Goal: Find specific page/section: Find specific page/section

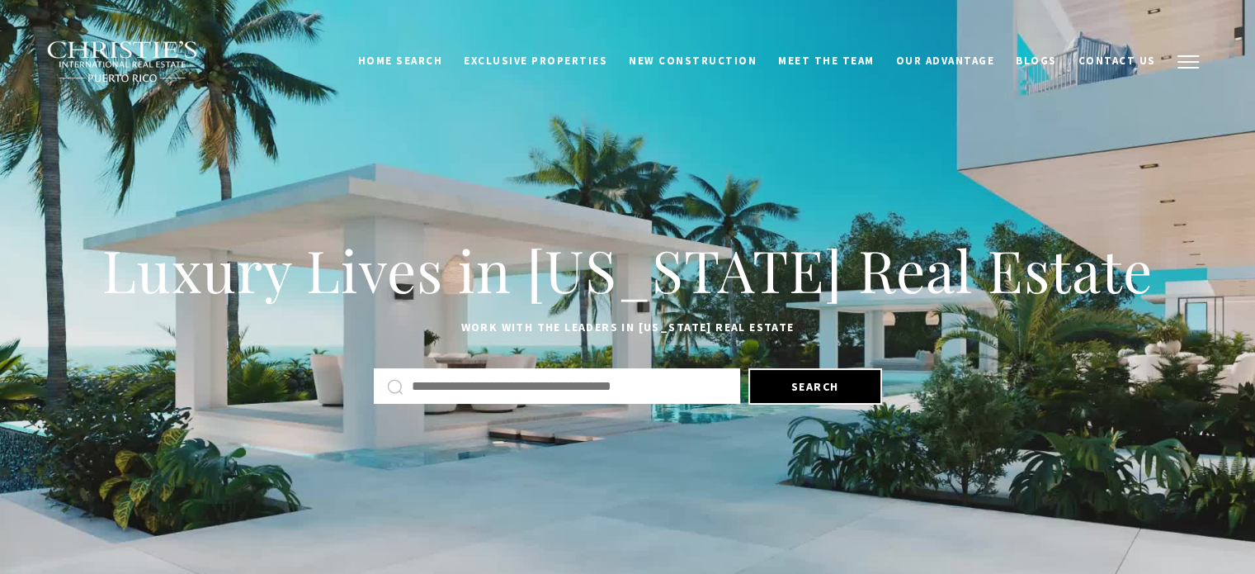
click at [1184, 64] on button "button" at bounding box center [1188, 62] width 43 height 48
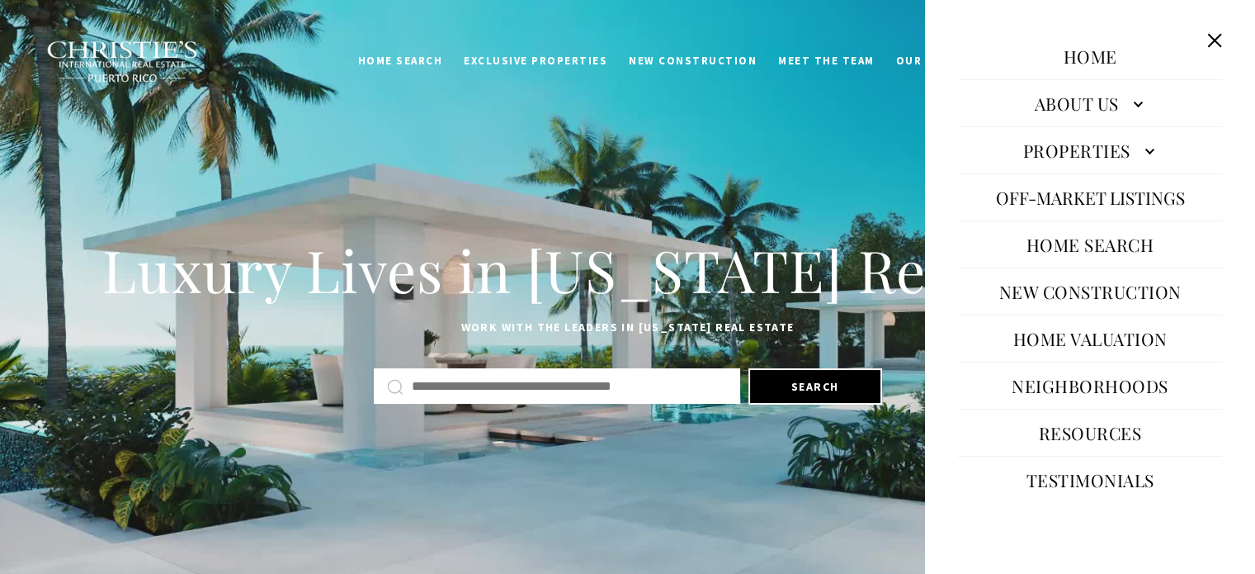
click at [1133, 102] on link "About Us" at bounding box center [1090, 103] width 264 height 40
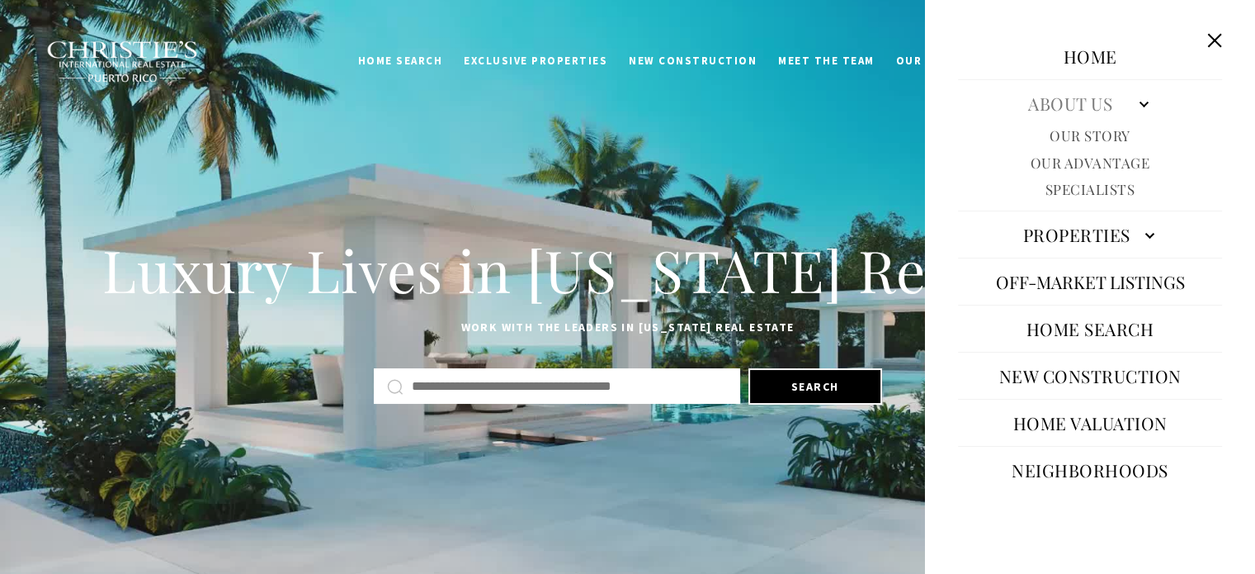
click at [1133, 102] on link "About Us" at bounding box center [1090, 103] width 264 height 40
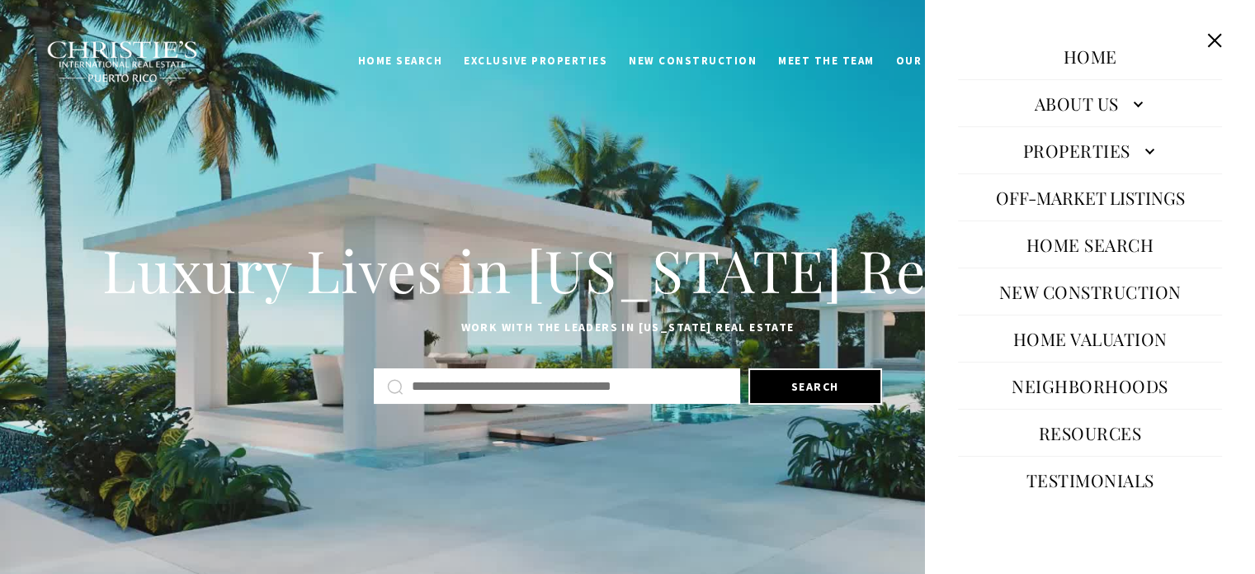
click at [1145, 147] on link "Properties" at bounding box center [1090, 150] width 264 height 40
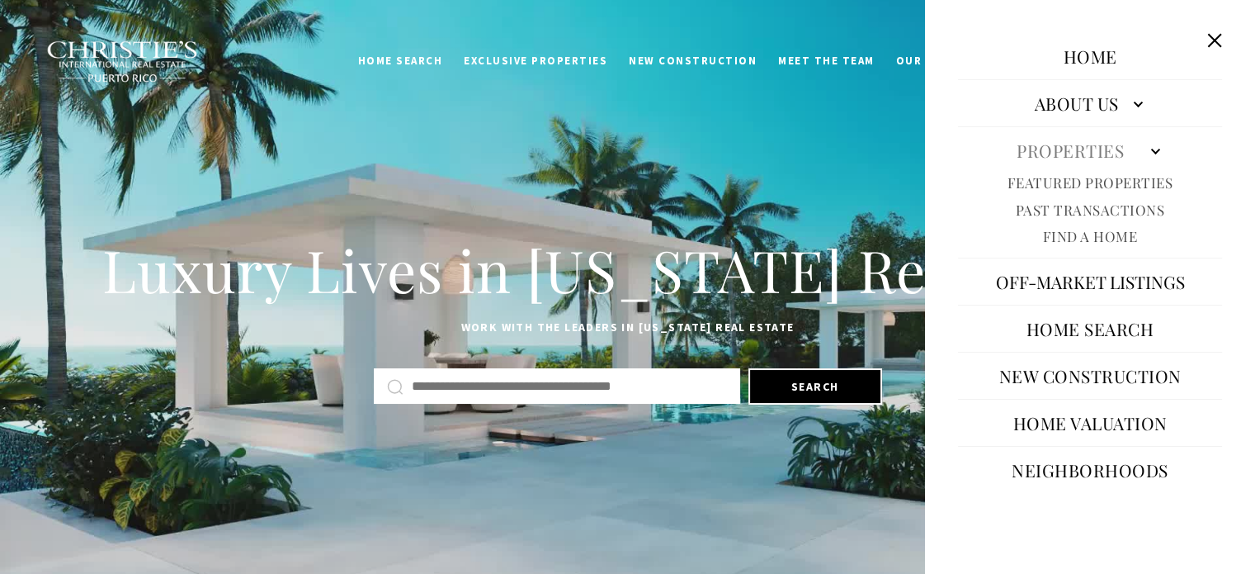
click at [1145, 147] on link "Properties" at bounding box center [1090, 150] width 264 height 40
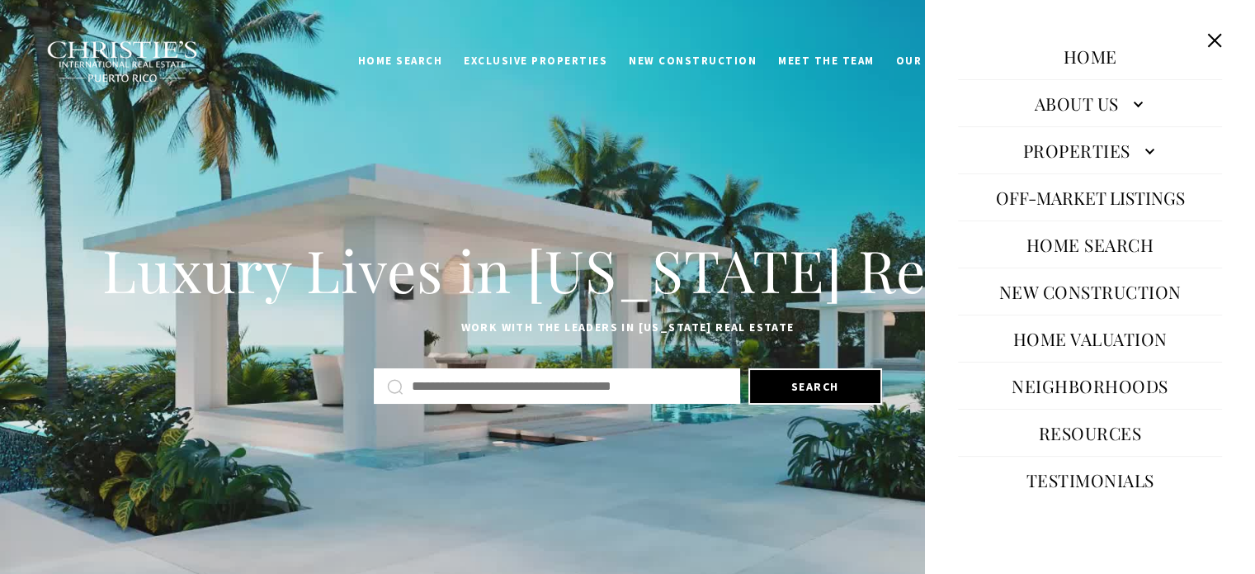
click at [1136, 107] on link "About Us" at bounding box center [1090, 103] width 264 height 40
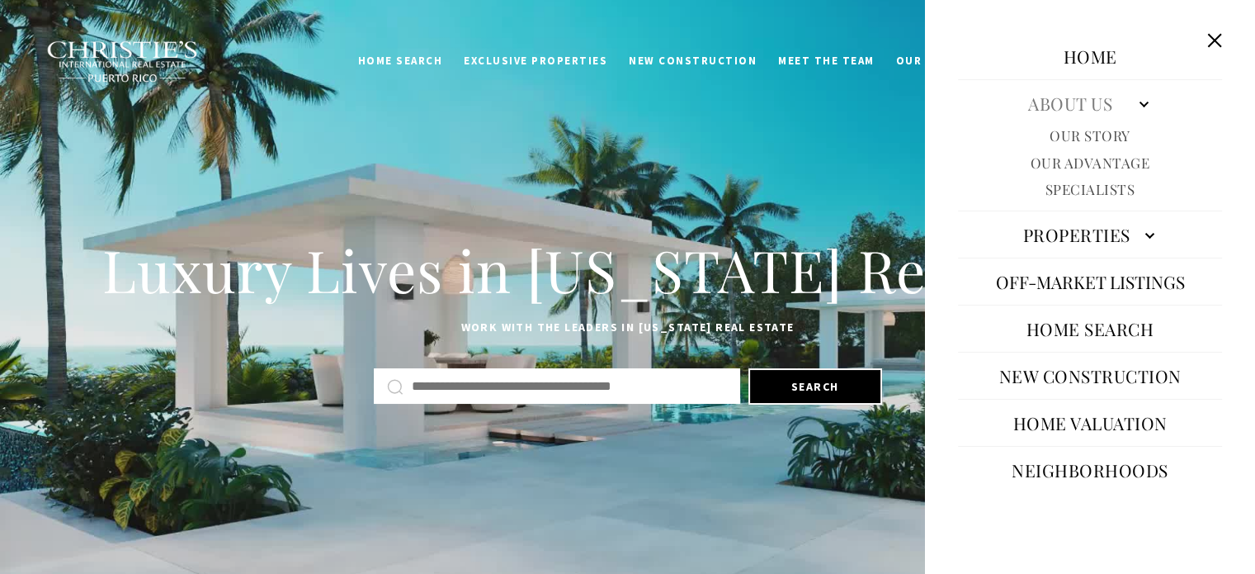
click at [1136, 107] on link "About Us" at bounding box center [1090, 103] width 264 height 40
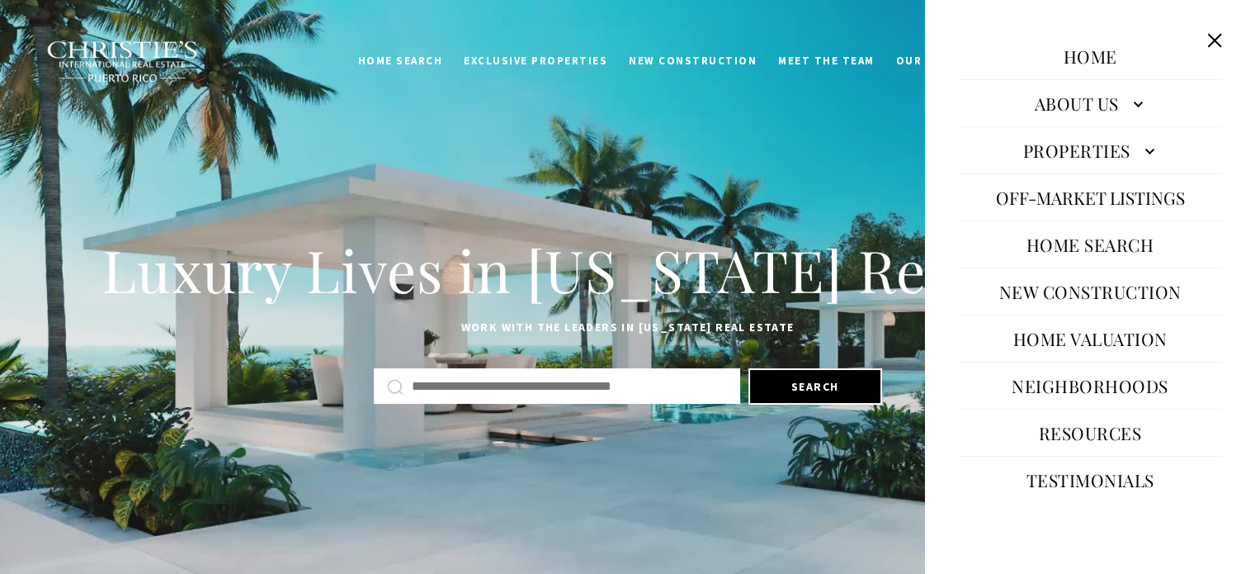
click at [1142, 143] on link "Properties" at bounding box center [1090, 150] width 264 height 40
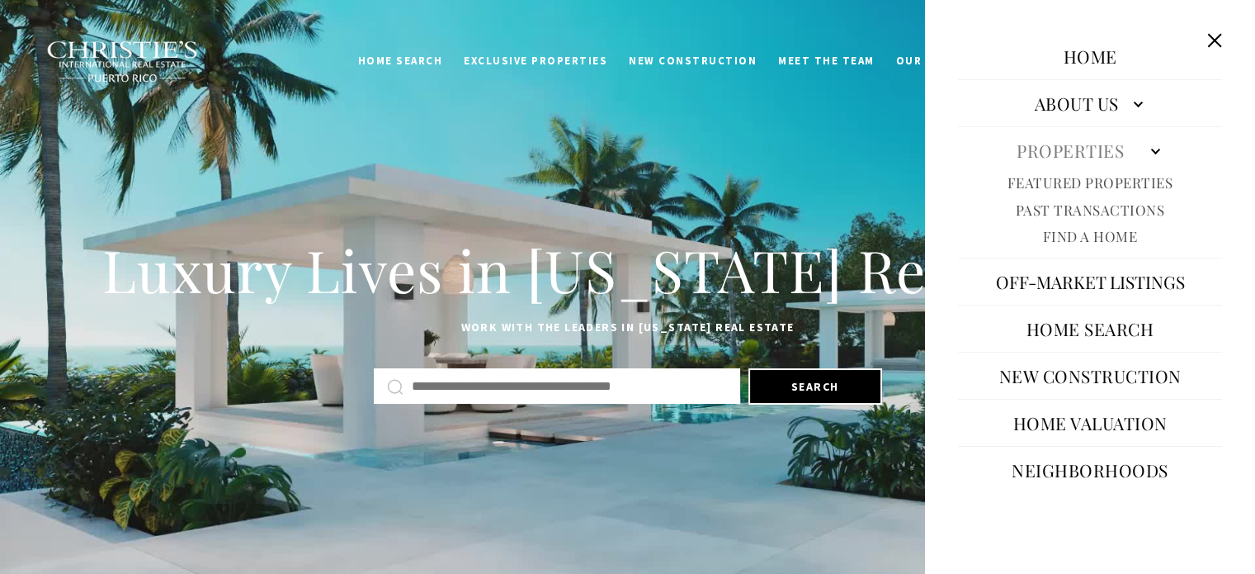
click at [1142, 143] on link "Properties" at bounding box center [1090, 150] width 264 height 40
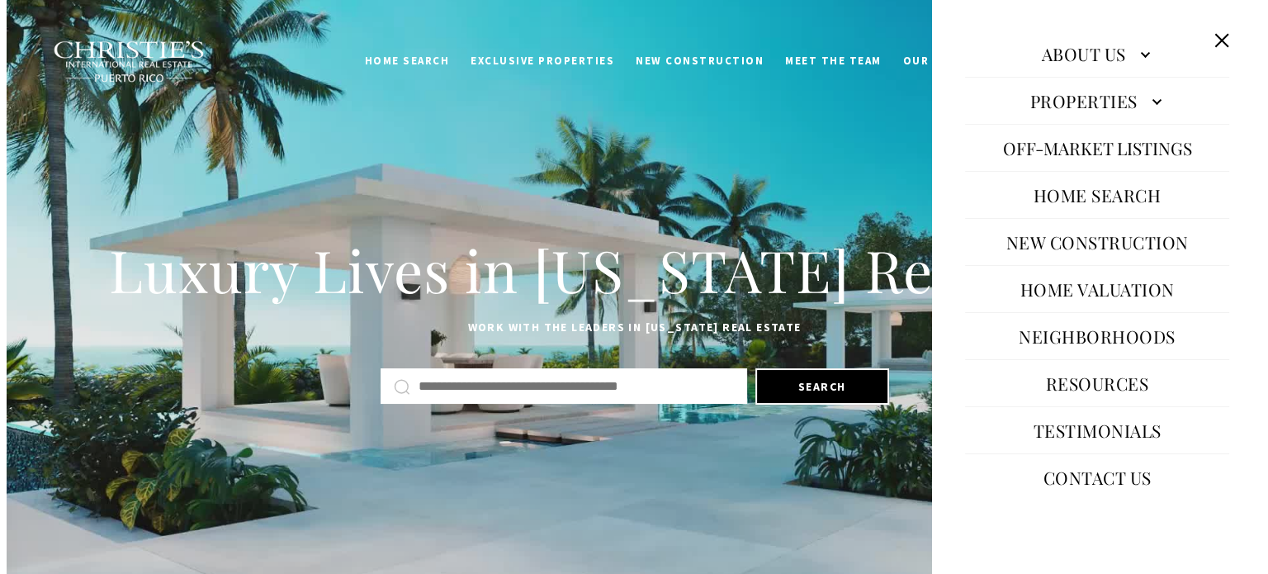
scroll to position [57, 0]
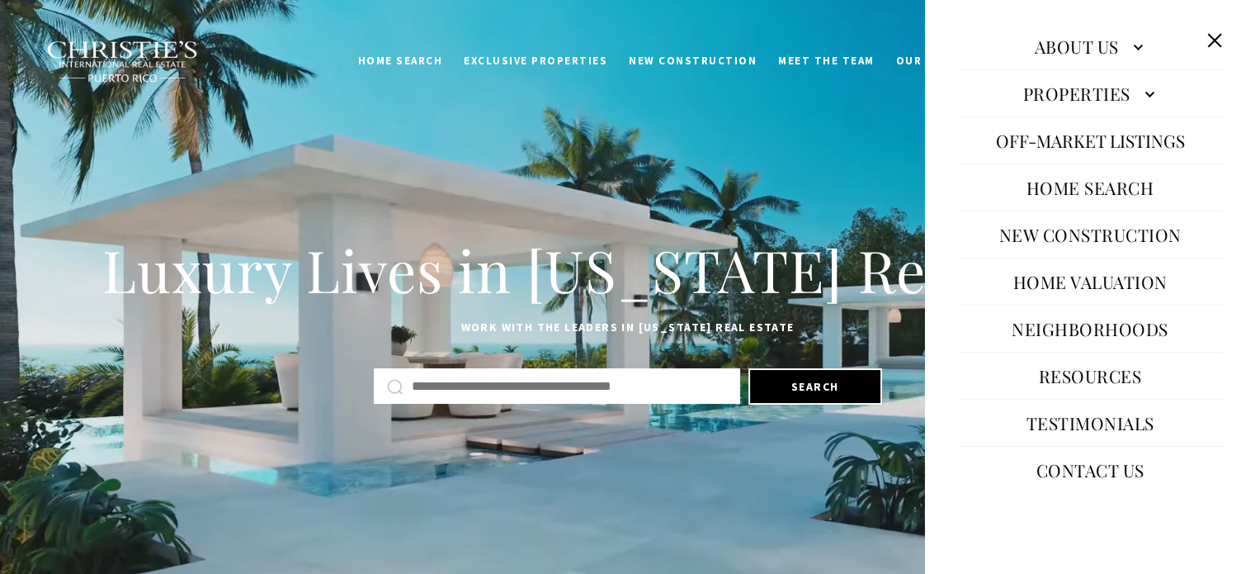
click at [1215, 40] on button at bounding box center [1214, 40] width 31 height 31
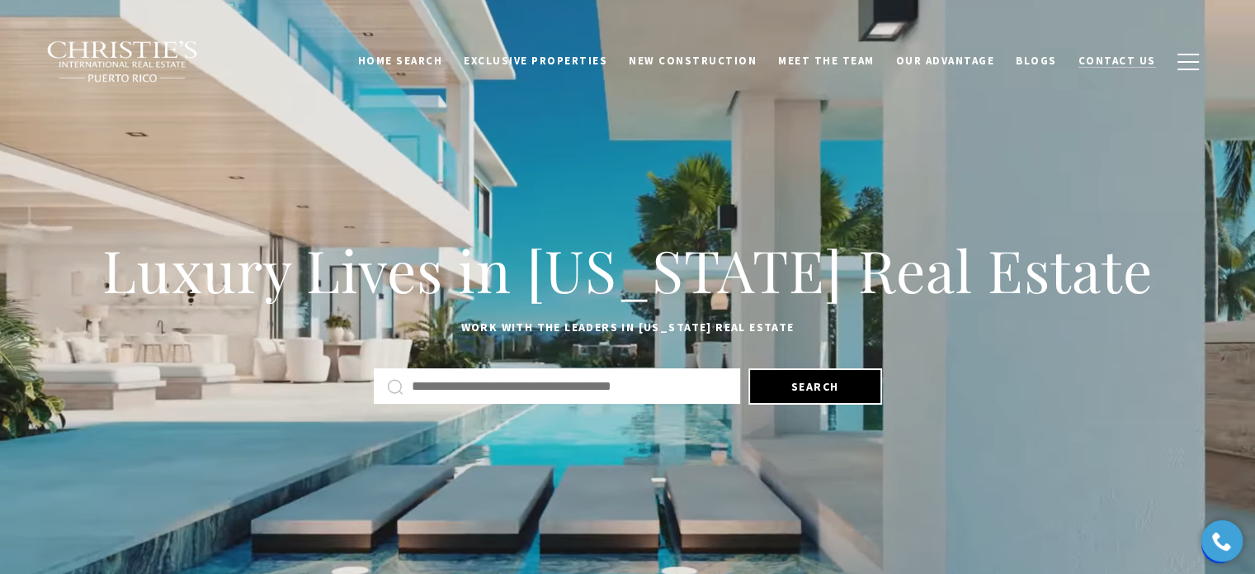
click at [1109, 58] on span "Contact Us" at bounding box center [1118, 61] width 78 height 14
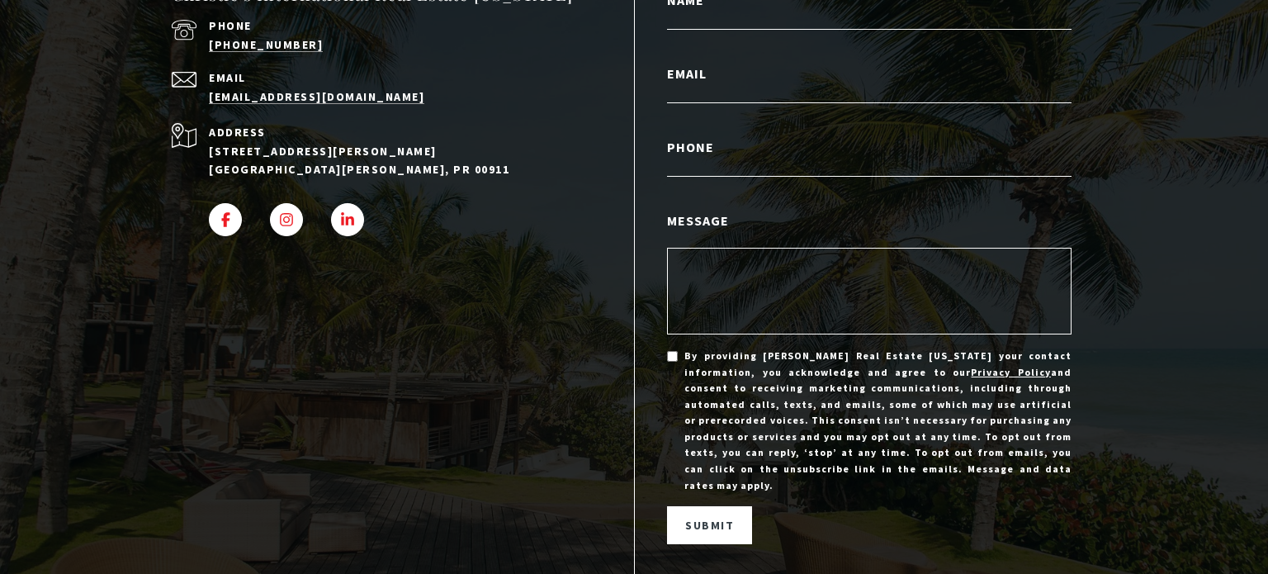
scroll to position [168, 0]
